Goal: Communication & Community: Answer question/provide support

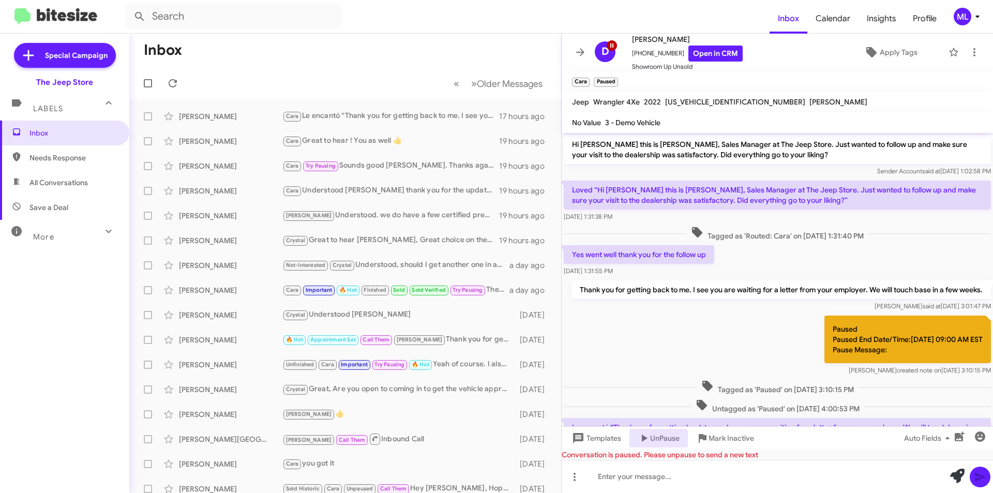
scroll to position [201, 0]
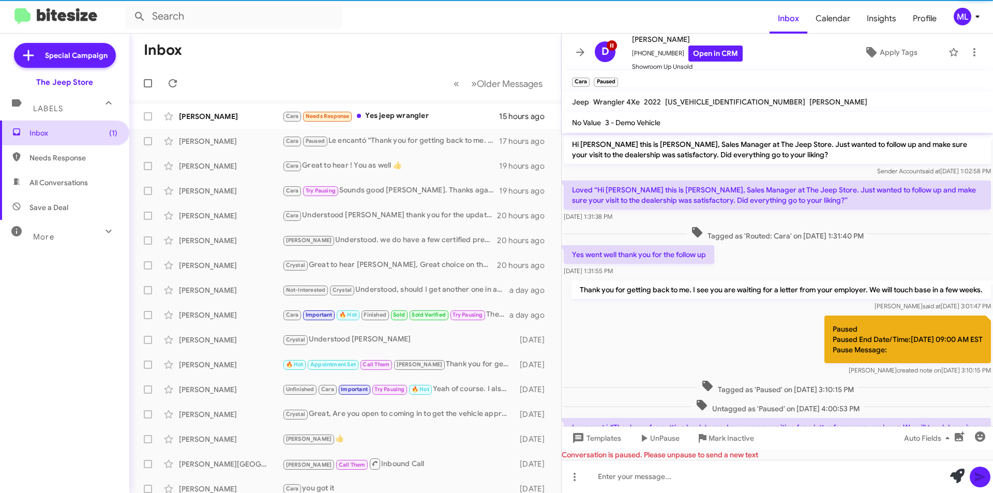
scroll to position [180, 0]
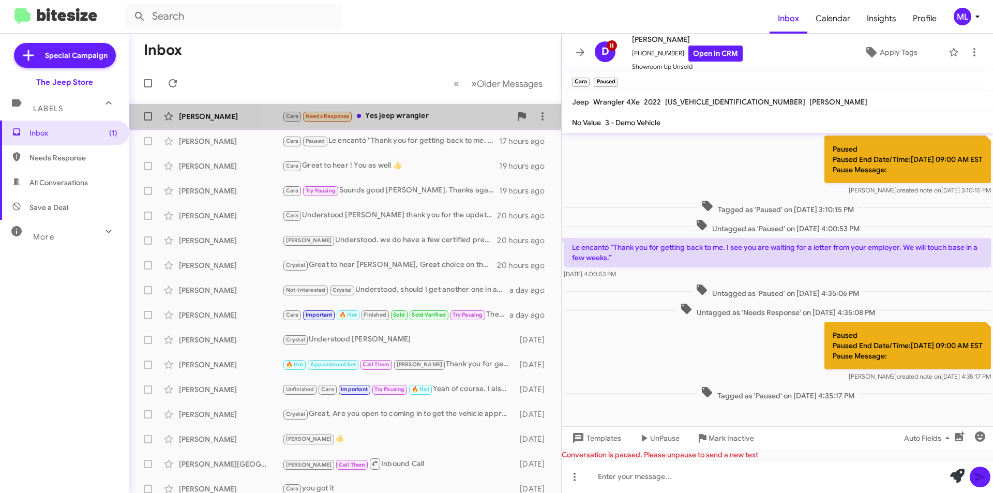
click at [406, 118] on div "Cara Needs Response Yes jeep wrangler" at bounding box center [396, 116] width 229 height 12
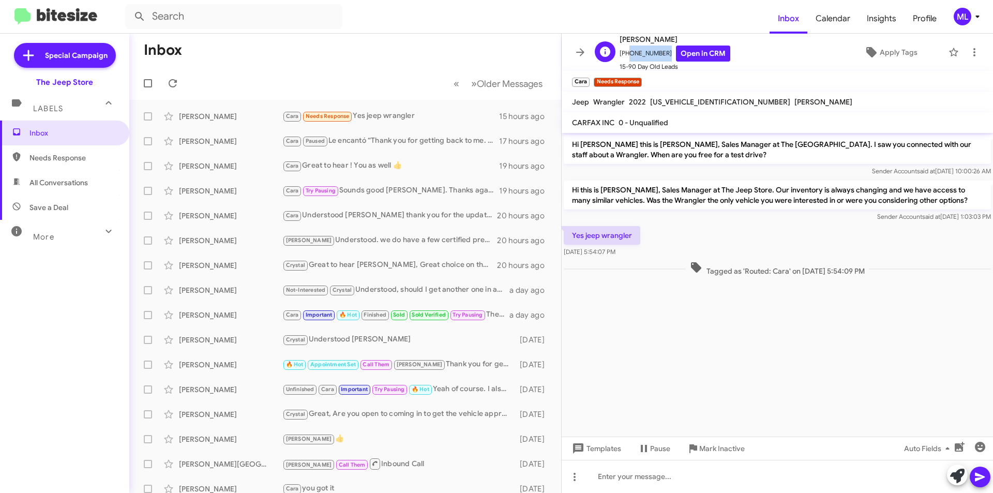
drag, startPoint x: 659, startPoint y: 50, endPoint x: 625, endPoint y: 55, distance: 34.6
click at [625, 55] on span "+13476147423 Open in CRM" at bounding box center [674, 54] width 111 height 16
copy span "3476147423"
click at [661, 473] on div at bounding box center [777, 476] width 431 height 33
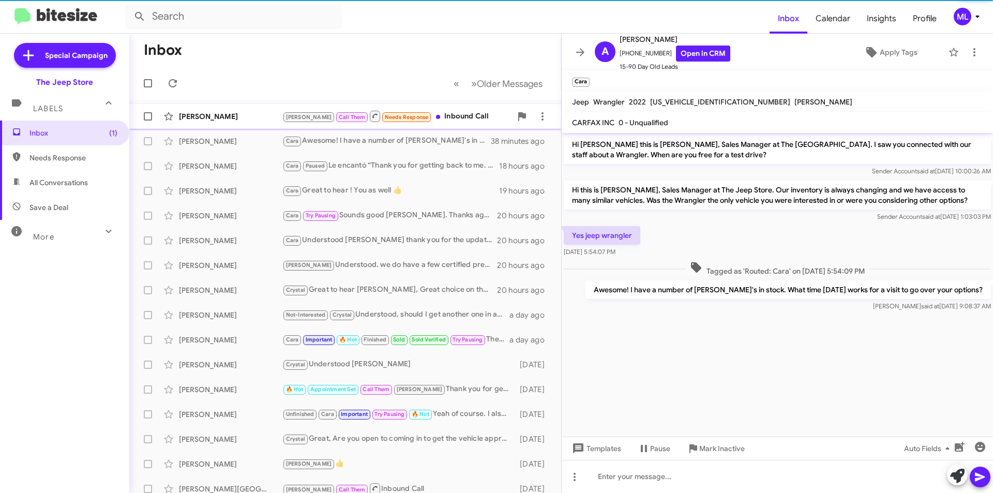
click at [233, 121] on div "Kenneth Textores" at bounding box center [230, 116] width 103 height 10
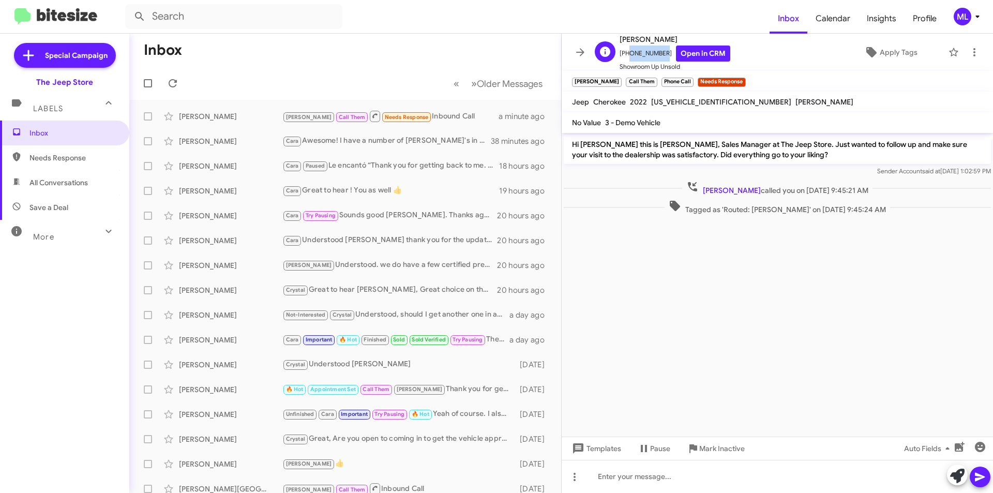
drag, startPoint x: 658, startPoint y: 55, endPoint x: 626, endPoint y: 57, distance: 32.1
click at [626, 57] on span "+17325390105 Open in CRM" at bounding box center [674, 54] width 111 height 16
copy span "7325390105"
click at [740, 79] on span "×" at bounding box center [744, 77] width 8 height 12
click at [407, 123] on div "Kenneth Textores Andrew Call Them Inbound Call 4 minutes ago" at bounding box center [345, 116] width 415 height 21
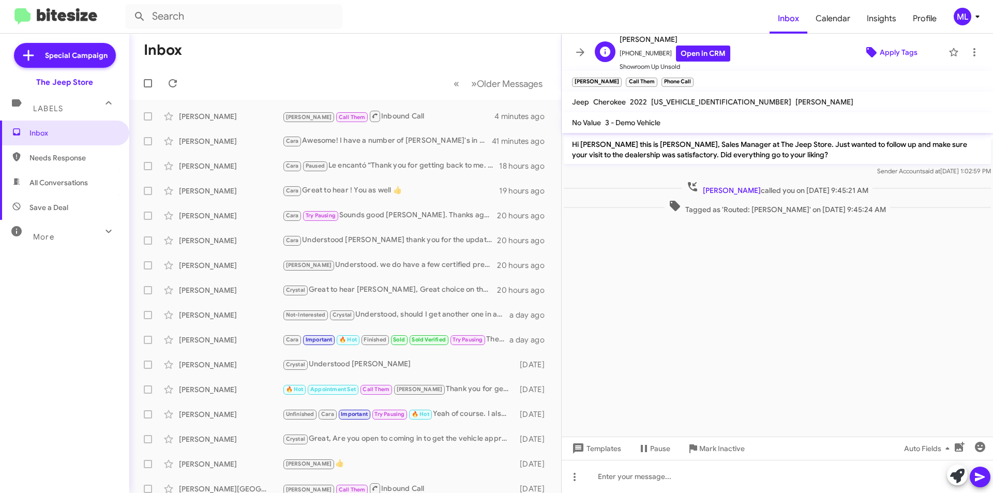
click at [892, 53] on span "Apply Tags" at bounding box center [899, 52] width 38 height 19
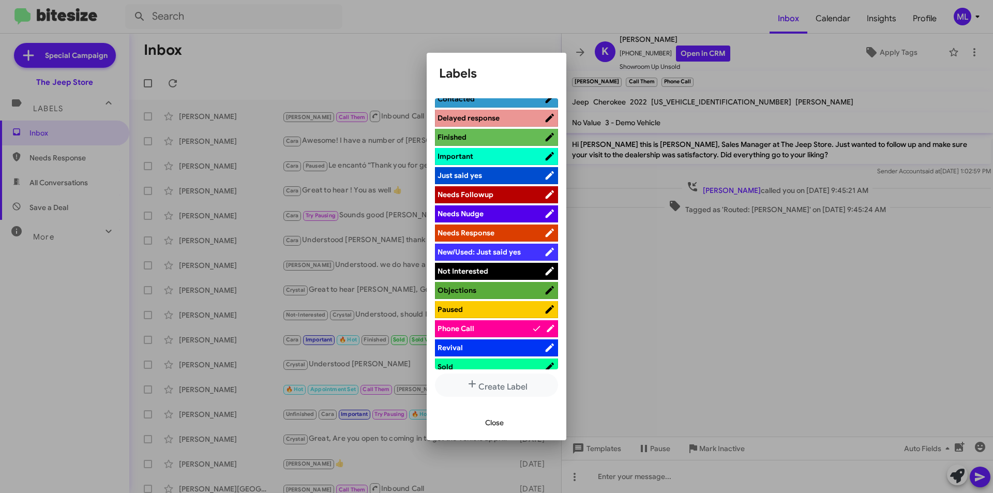
scroll to position [259, 0]
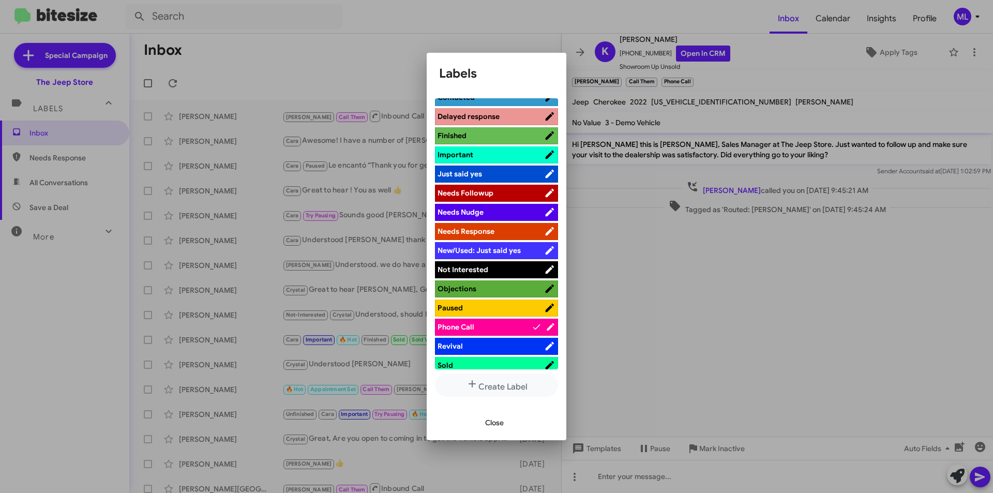
click at [496, 265] on span "Not Interested" at bounding box center [490, 269] width 107 height 10
click at [492, 425] on span "Close" at bounding box center [494, 422] width 19 height 19
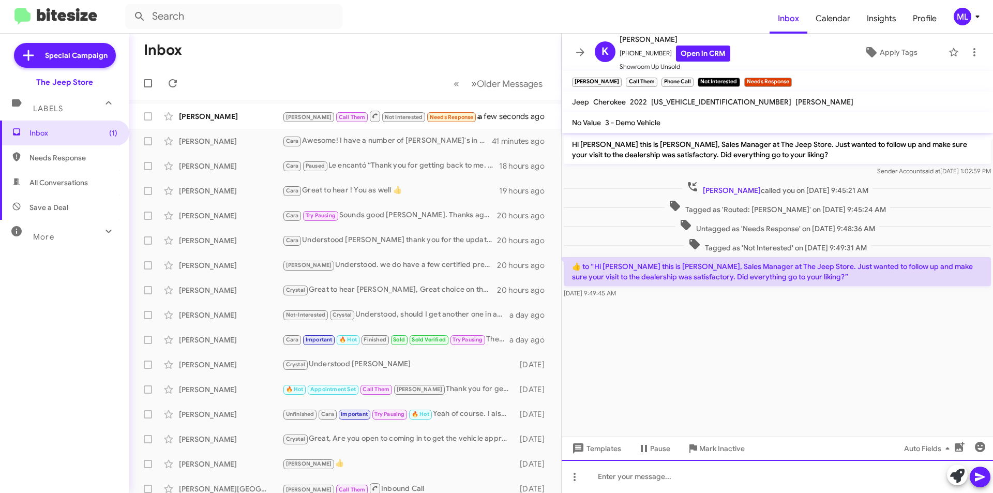
click at [640, 473] on div at bounding box center [777, 476] width 431 height 33
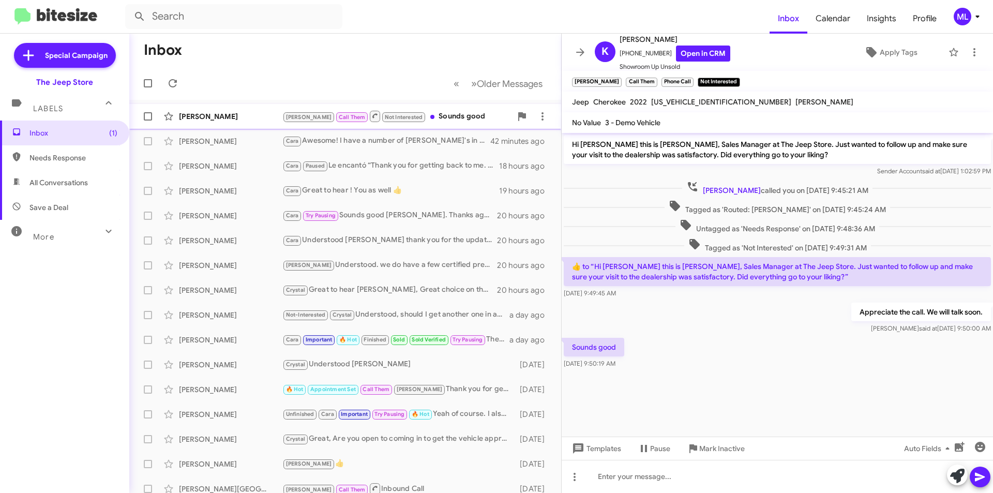
click at [443, 111] on div "Andrew Call Them Not Interested Sounds good" at bounding box center [396, 116] width 229 height 13
click at [972, 49] on icon at bounding box center [974, 52] width 12 height 12
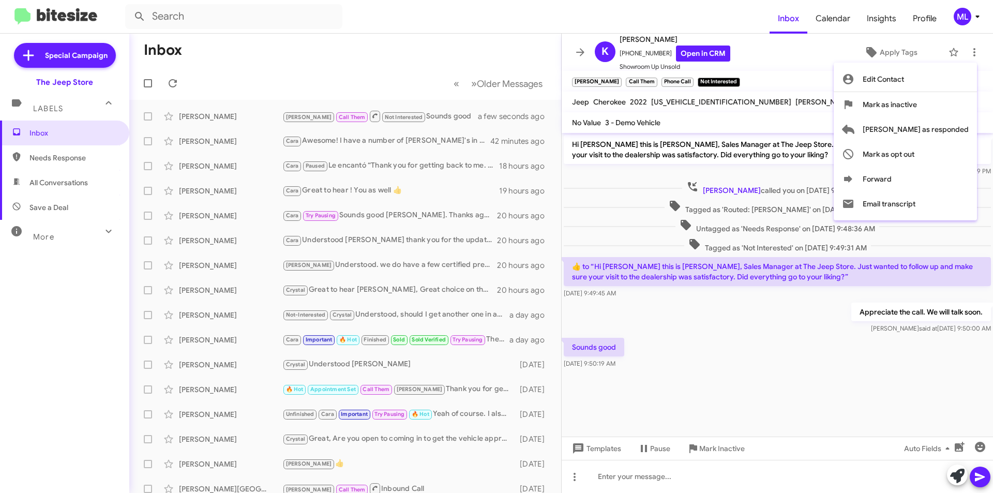
click at [917, 100] on span "Mark as inactive" at bounding box center [889, 104] width 54 height 25
